Goal: Check status: Check status

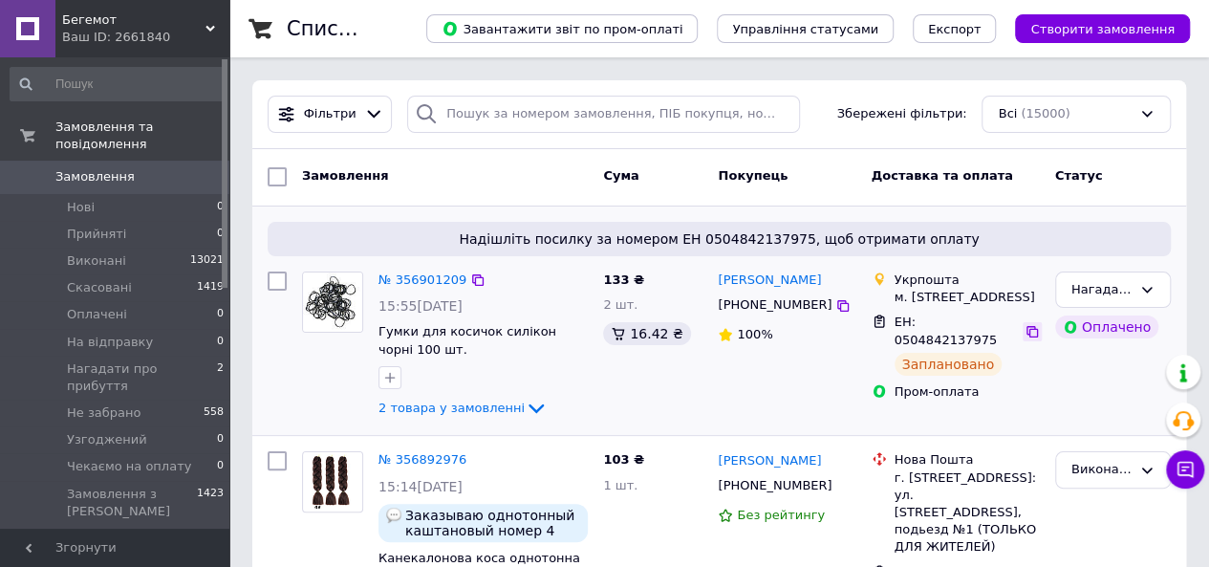
click at [1025, 339] on icon at bounding box center [1032, 331] width 15 height 15
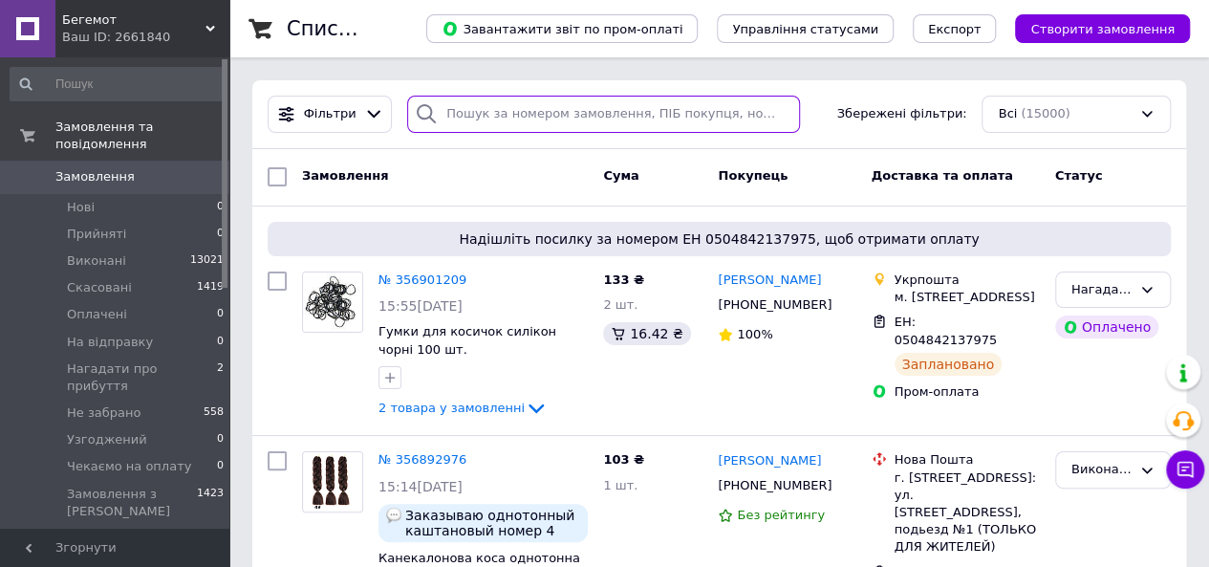
click at [482, 117] on input "search" at bounding box center [603, 114] width 393 height 37
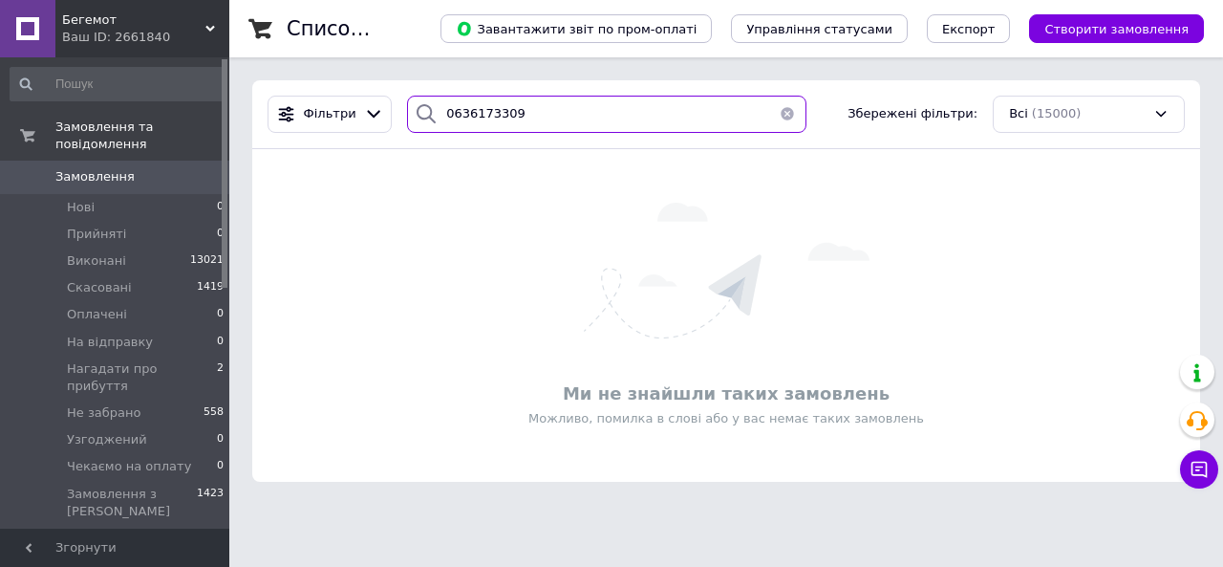
type input "0636173309"
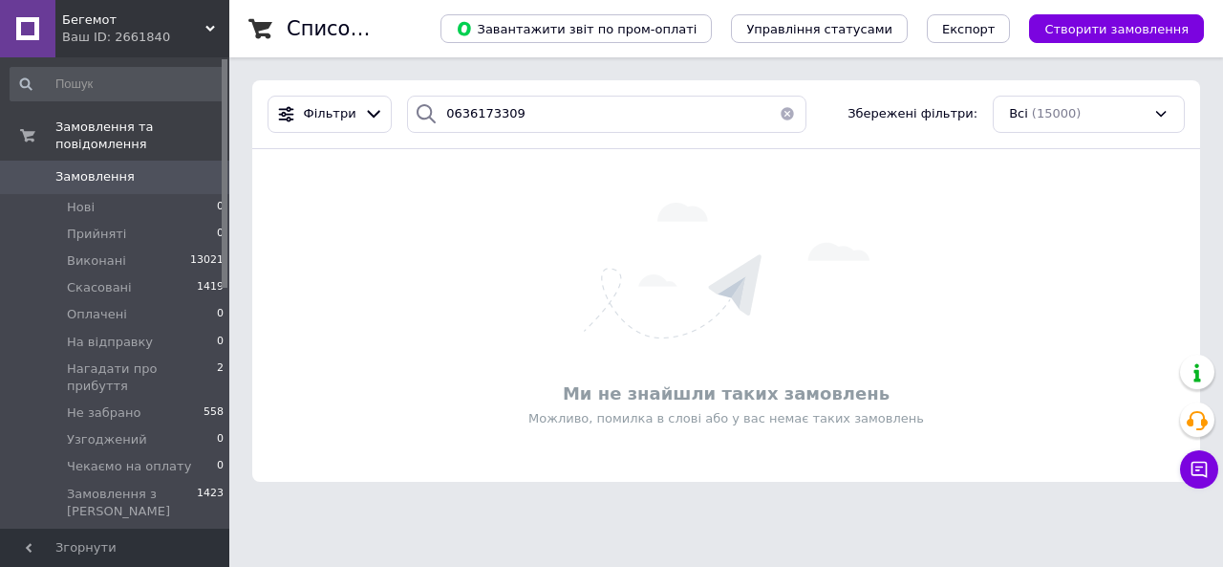
click at [782, 112] on button "button" at bounding box center [787, 114] width 38 height 37
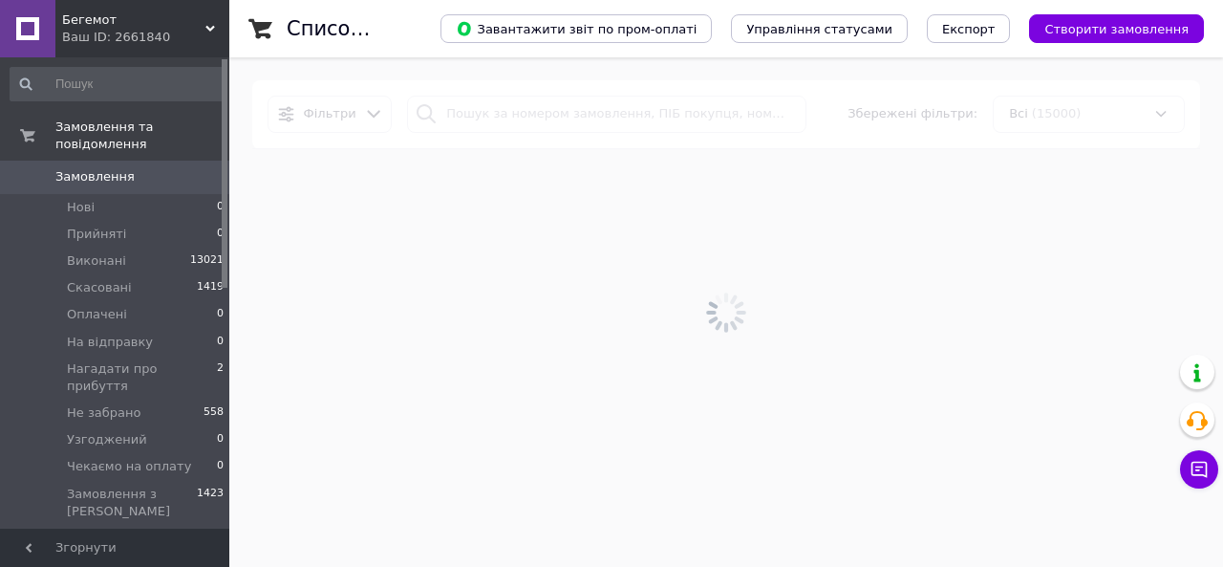
click at [142, 168] on span "Замовлення" at bounding box center [115, 176] width 121 height 17
